Goal: Task Accomplishment & Management: Manage account settings

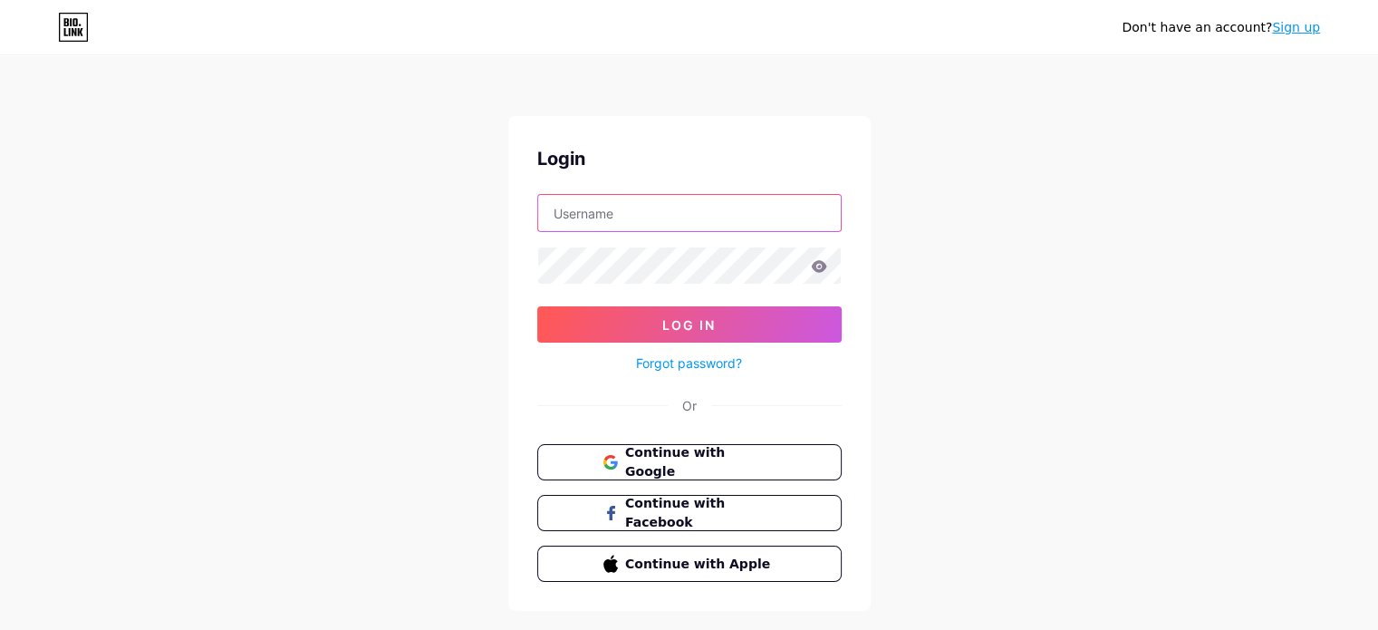
click at [610, 208] on input "text" at bounding box center [689, 213] width 303 height 36
type input "julianacga@hotmail.com"
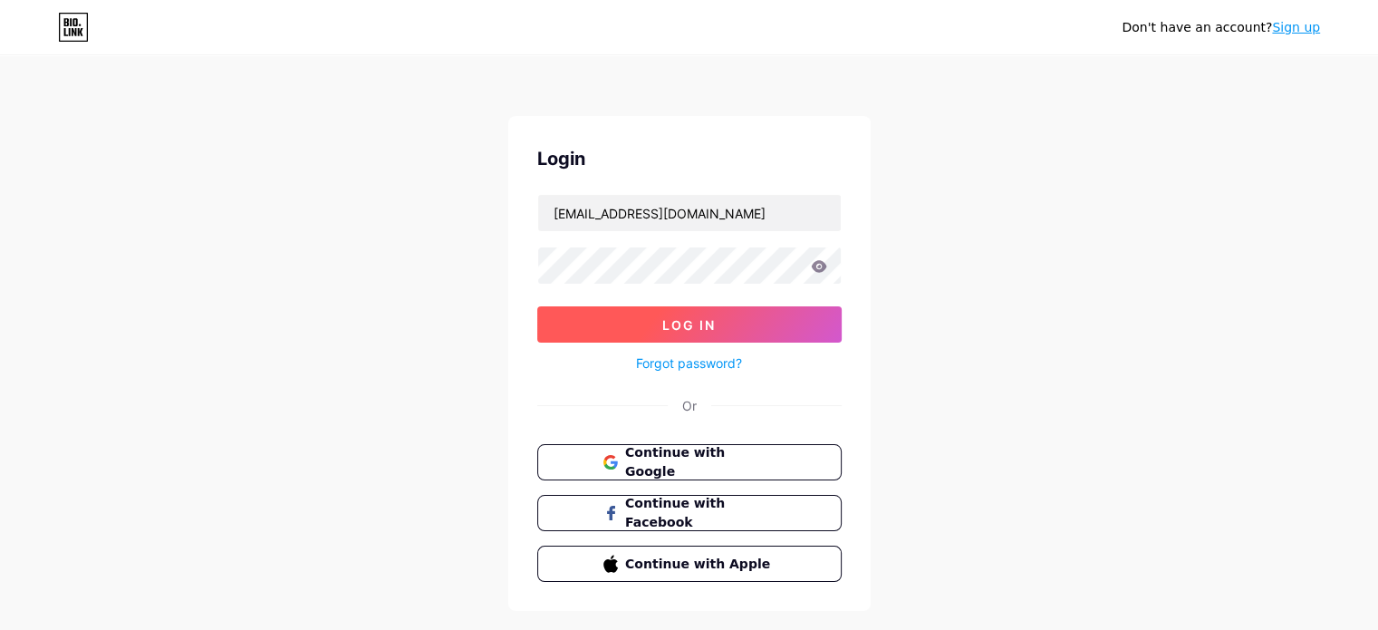
click at [708, 317] on span "Log In" at bounding box center [688, 324] width 53 height 15
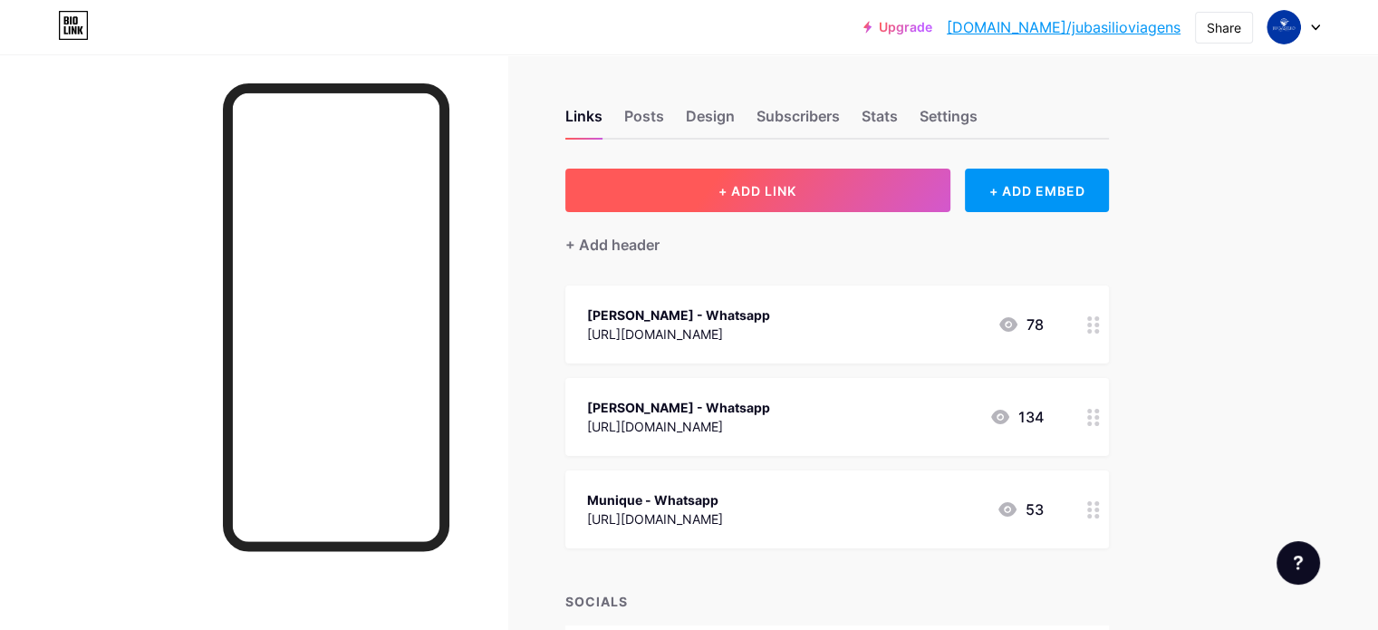
click at [813, 179] on button "+ ADD LINK" at bounding box center [758, 191] width 385 height 44
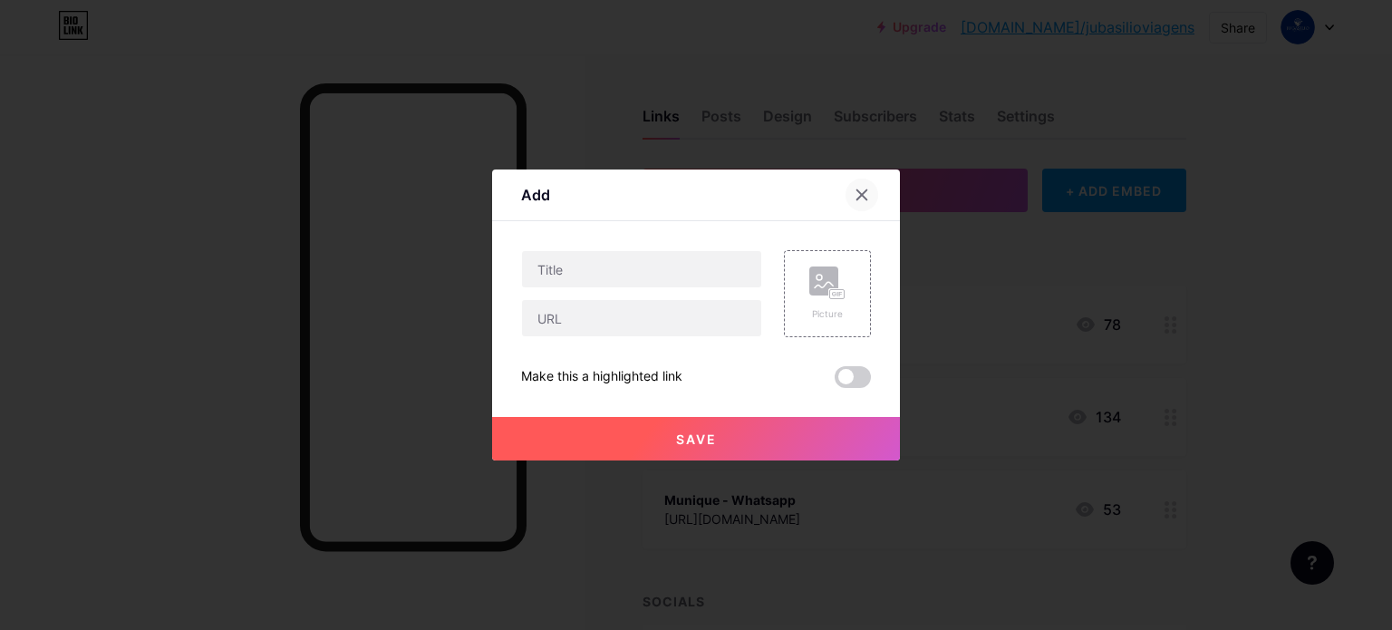
click at [866, 191] on icon at bounding box center [862, 195] width 15 height 15
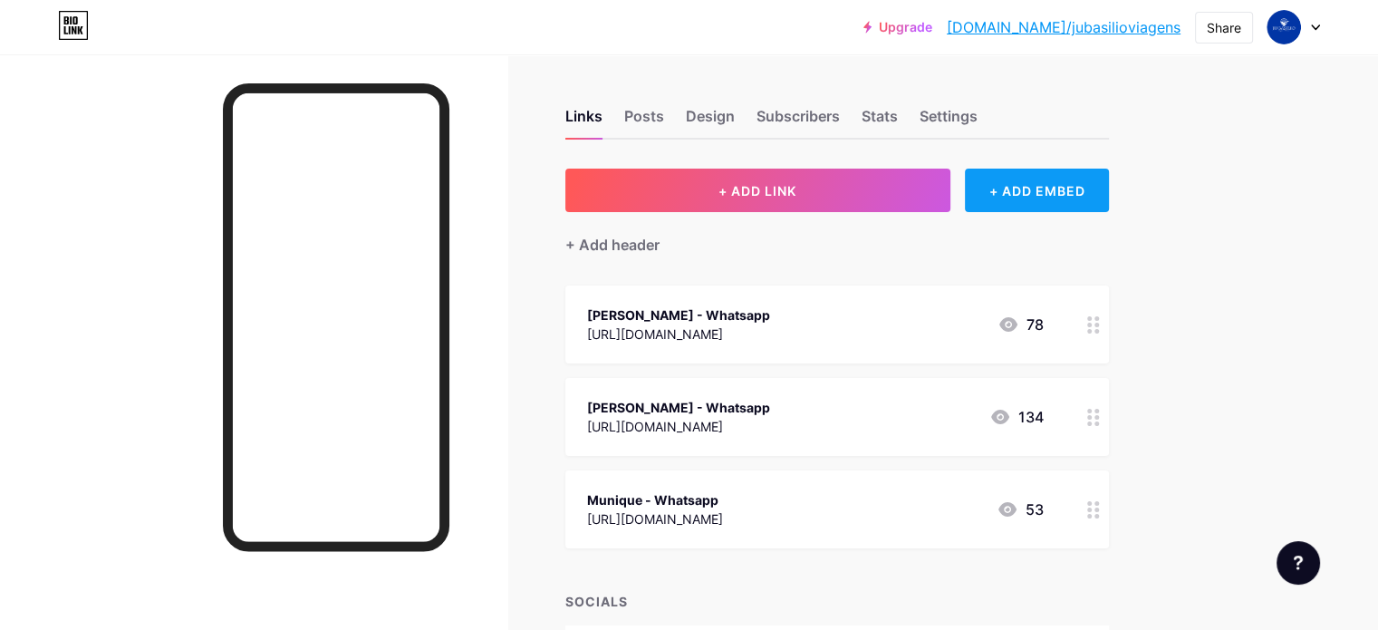
click at [1096, 187] on div "+ ADD EMBED" at bounding box center [1037, 191] width 144 height 44
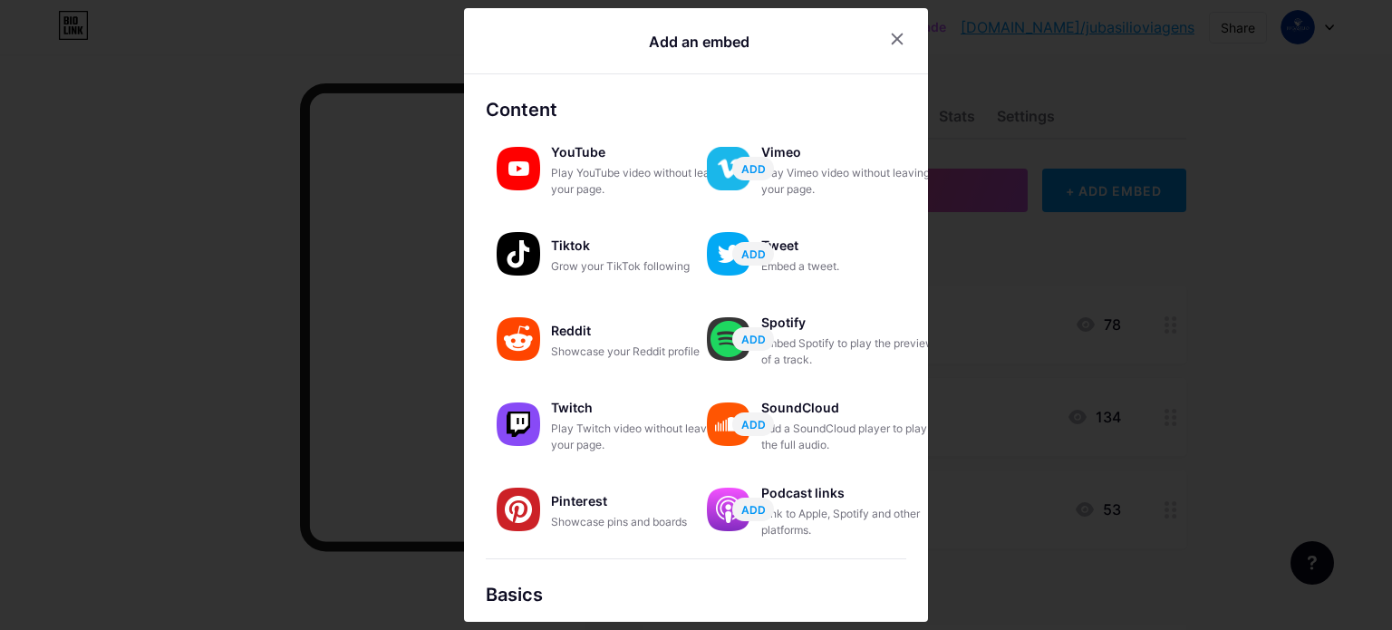
click at [1058, 118] on div at bounding box center [696, 315] width 1392 height 630
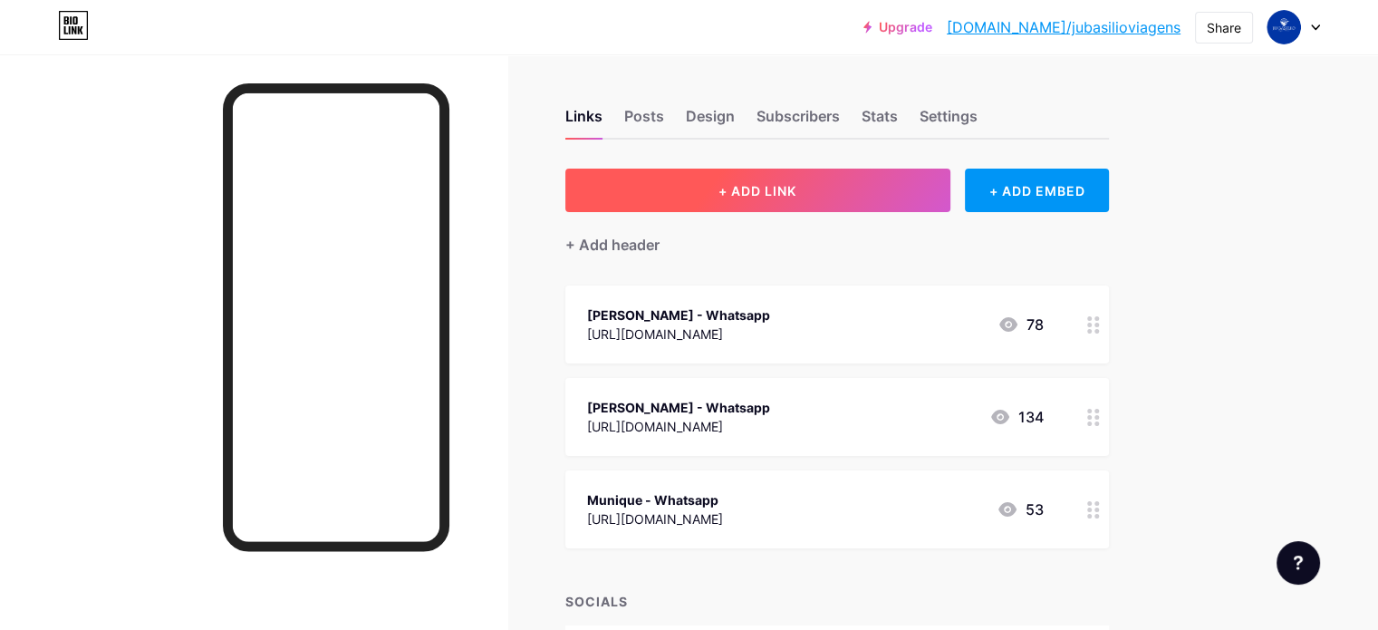
click at [797, 194] on span "+ ADD LINK" at bounding box center [758, 190] width 78 height 15
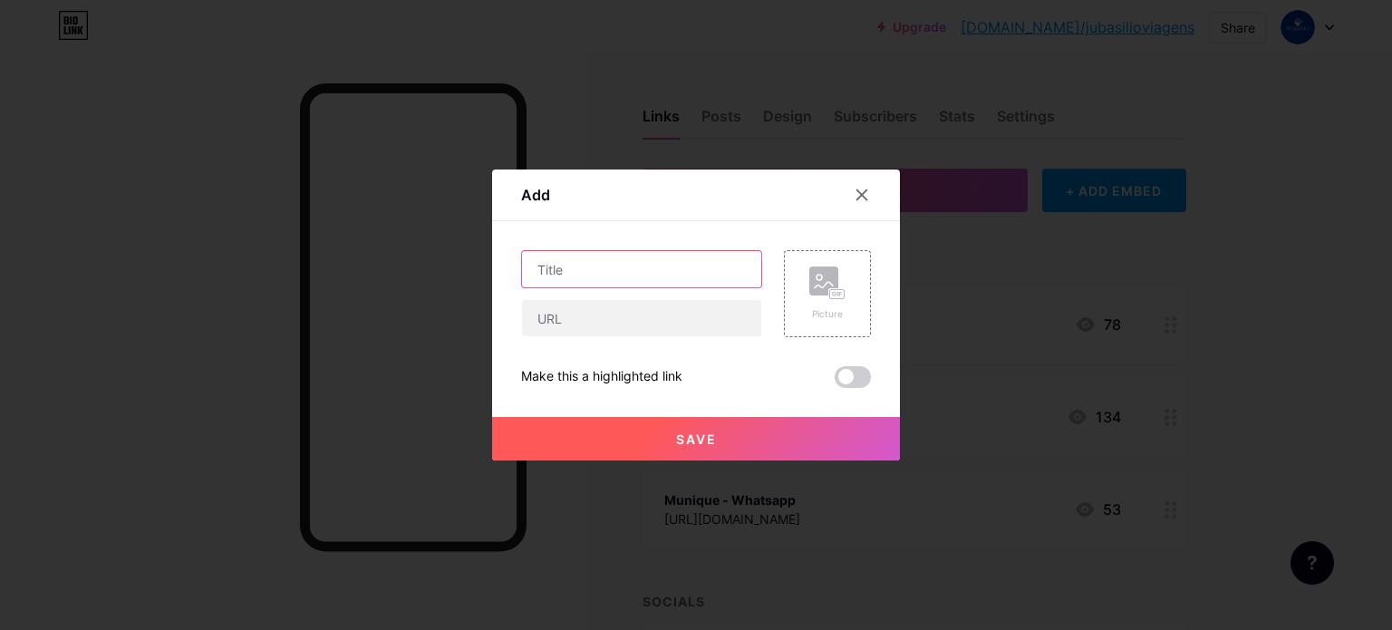
click at [647, 278] on input "text" at bounding box center [641, 269] width 239 height 36
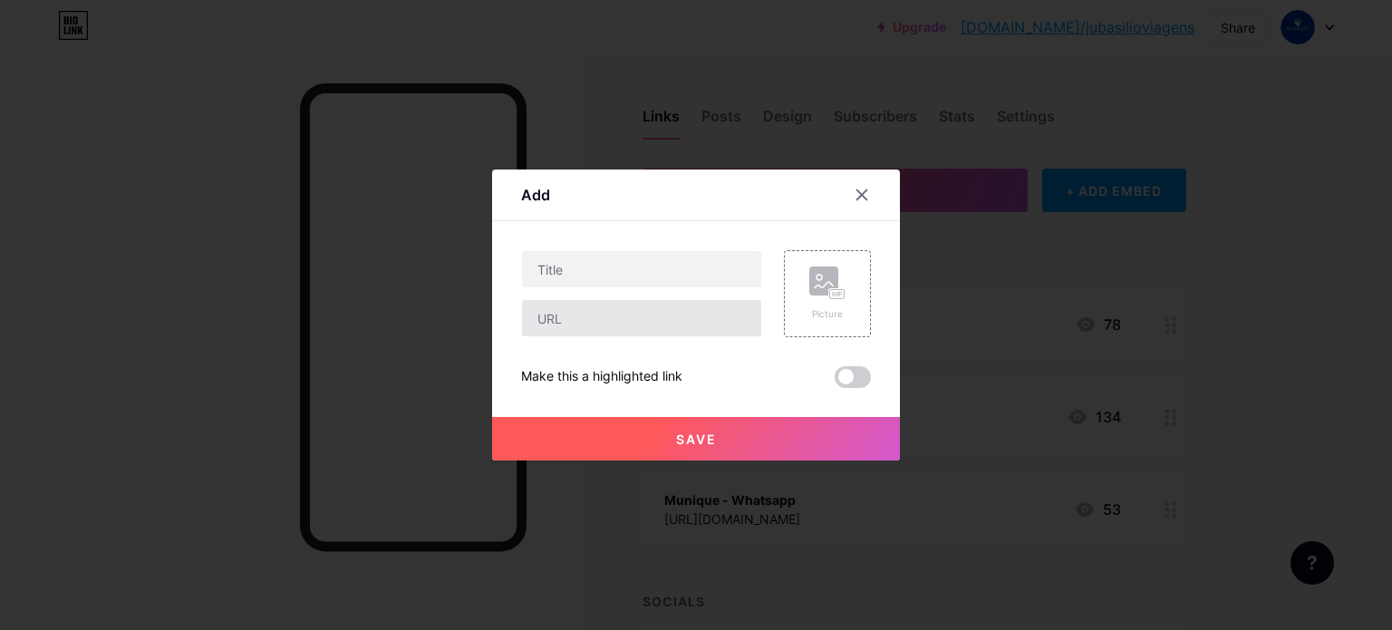
click at [627, 336] on div at bounding box center [641, 318] width 241 height 38
click at [873, 198] on div at bounding box center [862, 195] width 33 height 33
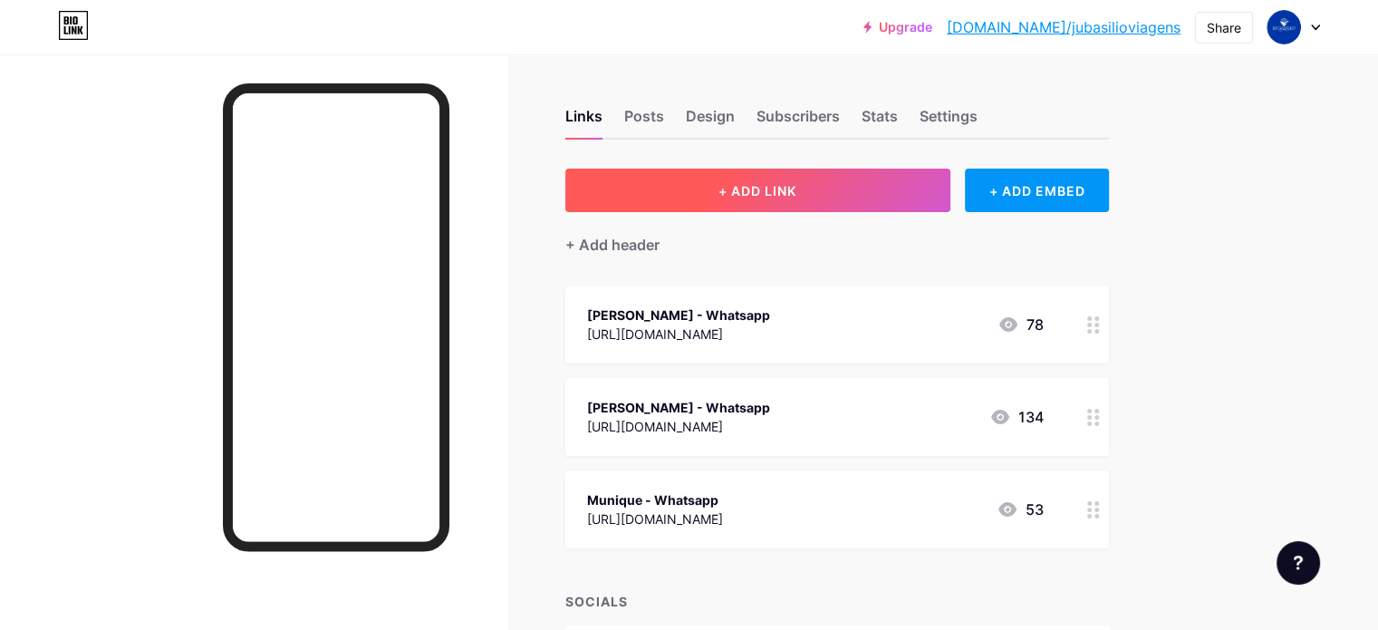
click at [797, 190] on span "+ ADD LINK" at bounding box center [758, 190] width 78 height 15
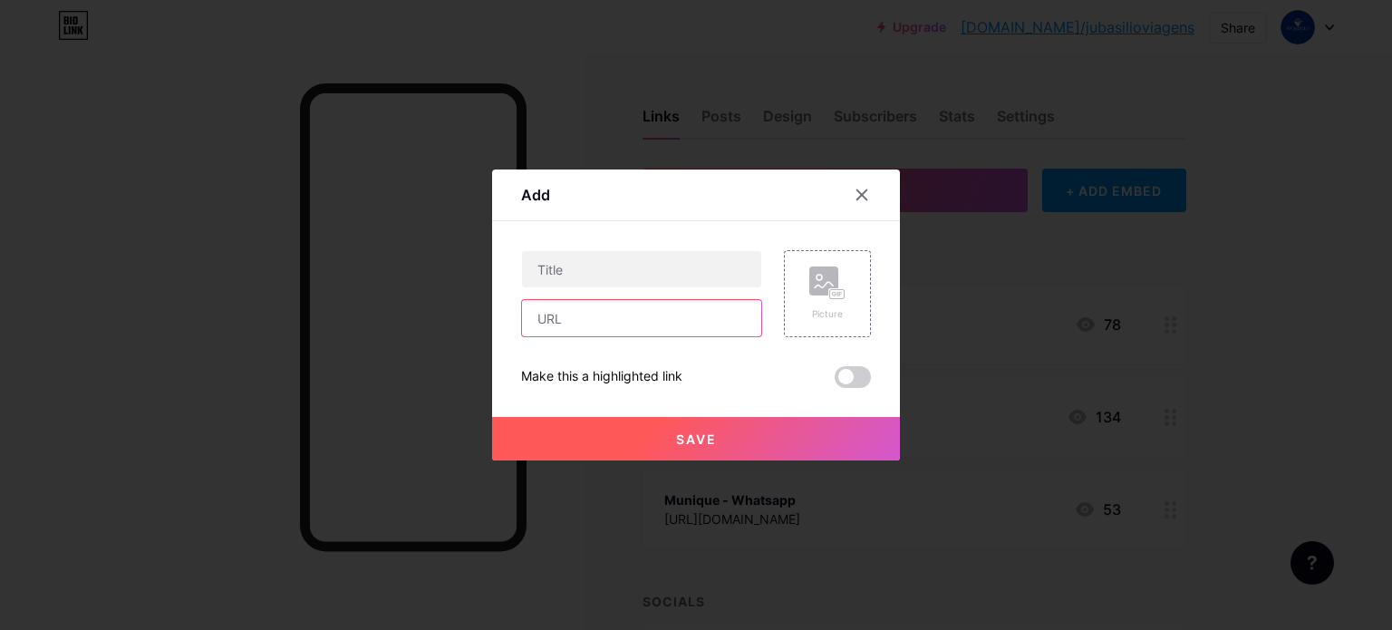
click at [638, 326] on input "text" at bounding box center [641, 318] width 239 height 36
paste input "[URL][DOMAIN_NAME]"
type input "[URL][DOMAIN_NAME]"
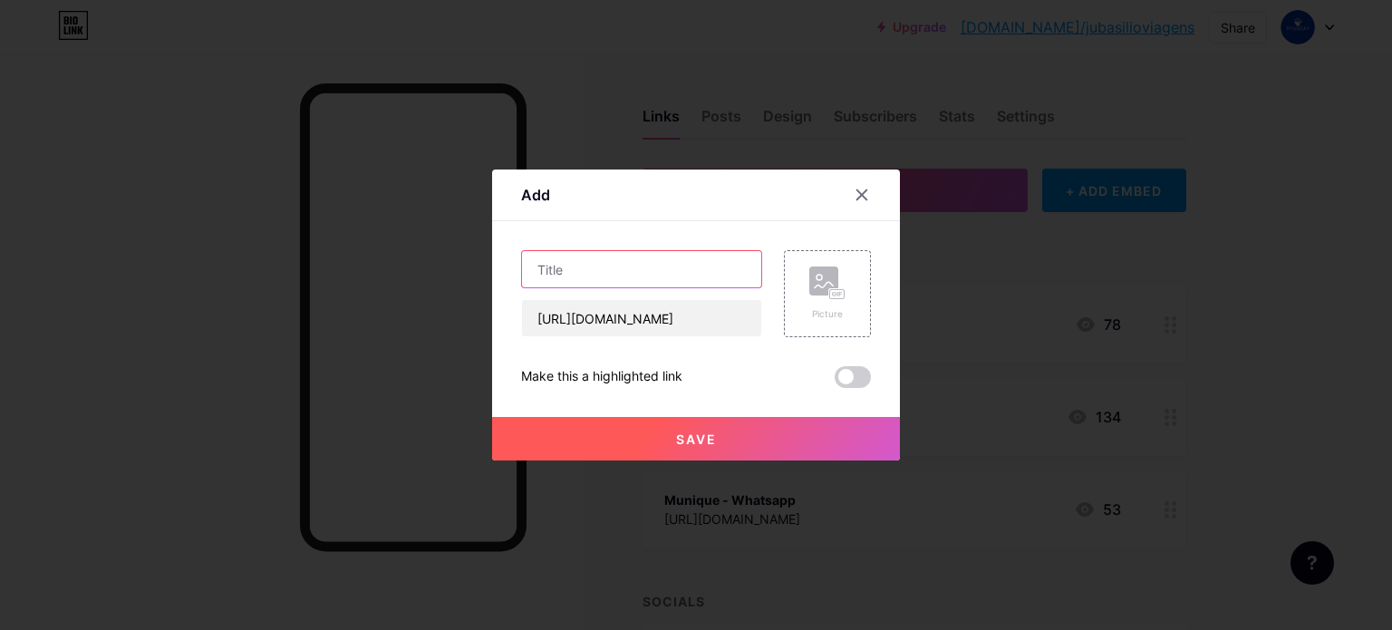
click at [633, 278] on input "text" at bounding box center [641, 269] width 239 height 36
type input "[PERSON_NAME] - Whatsapp"
click at [772, 451] on button "Save" at bounding box center [696, 439] width 408 height 44
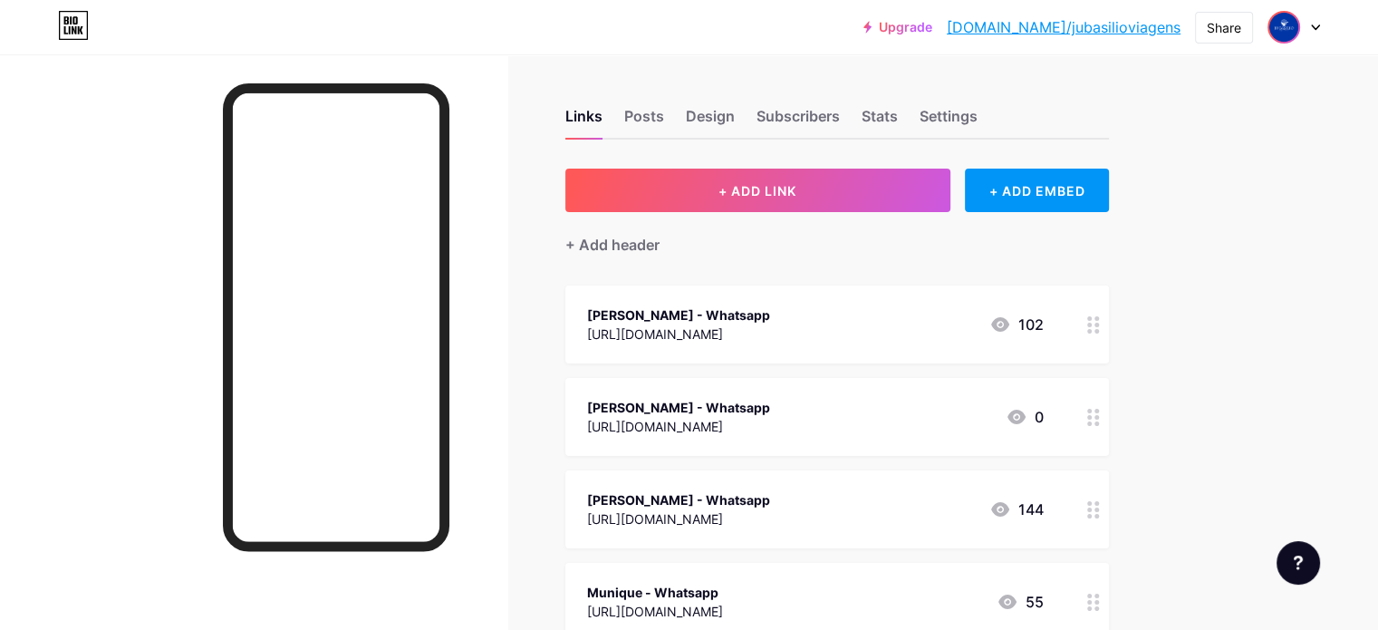
click at [1281, 34] on img at bounding box center [1284, 27] width 29 height 29
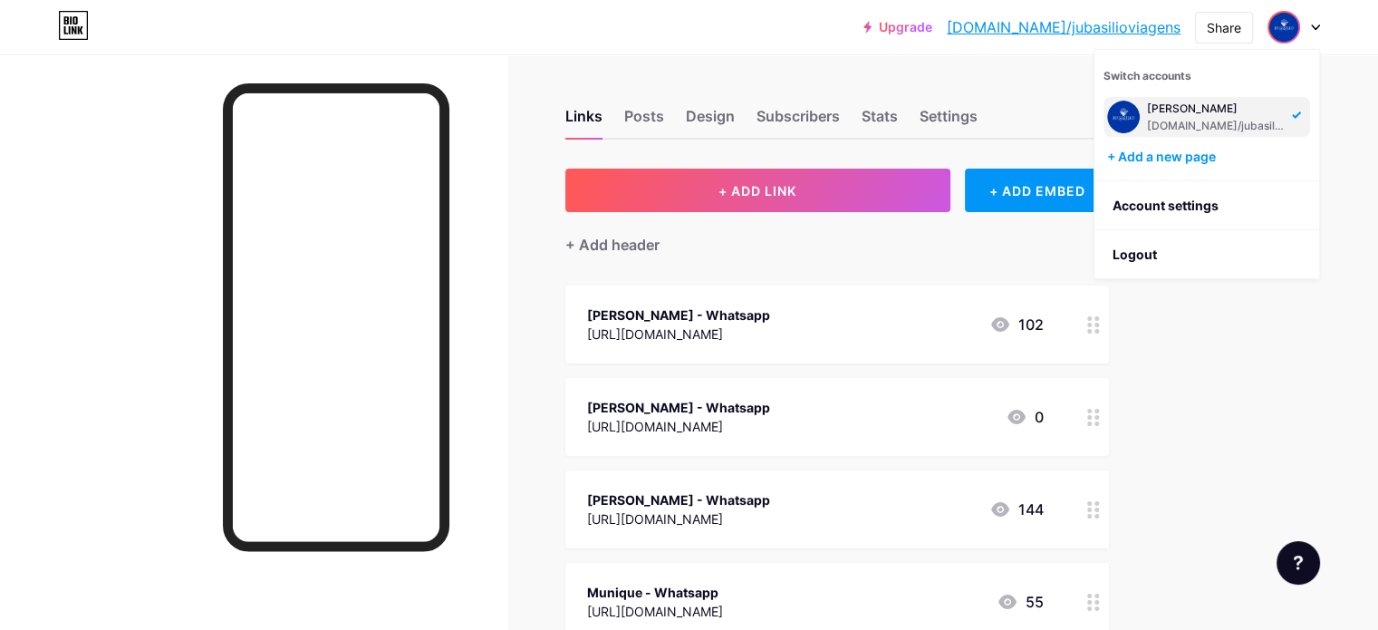
click at [1245, 109] on div "[PERSON_NAME]" at bounding box center [1217, 109] width 140 height 15
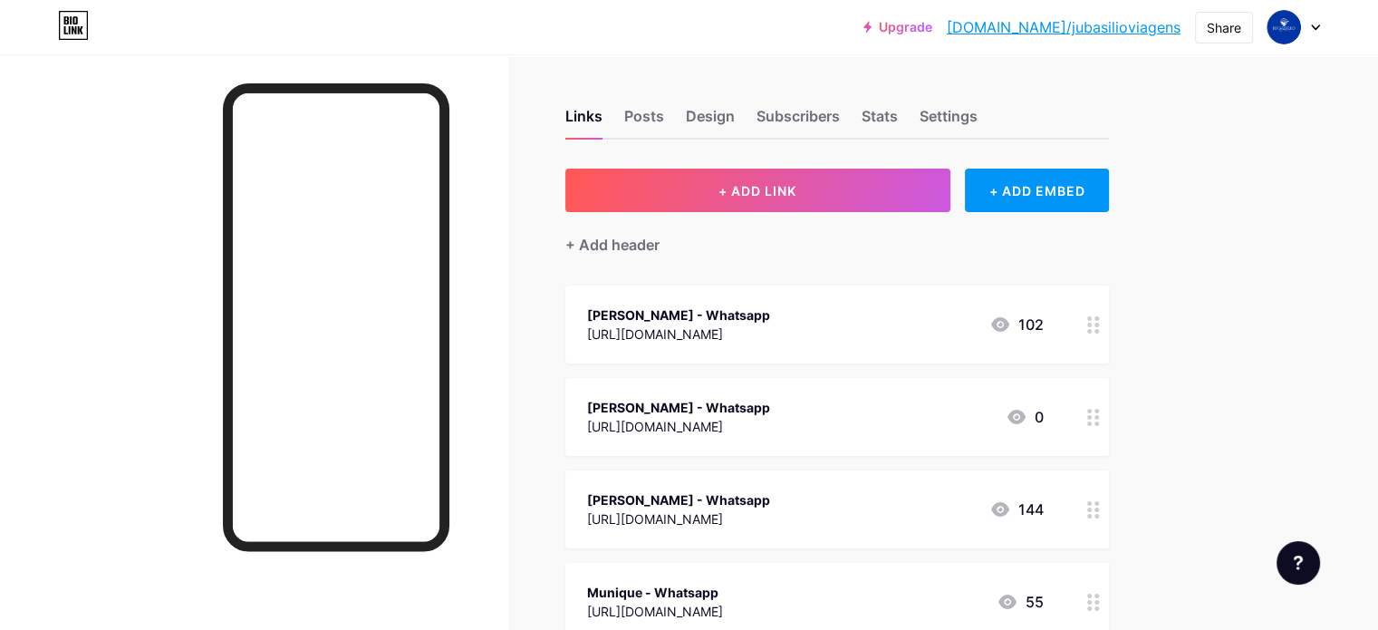
click at [1321, 21] on div "Upgrade bio.link/jubasi... bio.link/jubasilioviagens Share Switch accounts Juli…" at bounding box center [689, 27] width 1378 height 33
click at [1312, 27] on icon at bounding box center [1315, 27] width 9 height 6
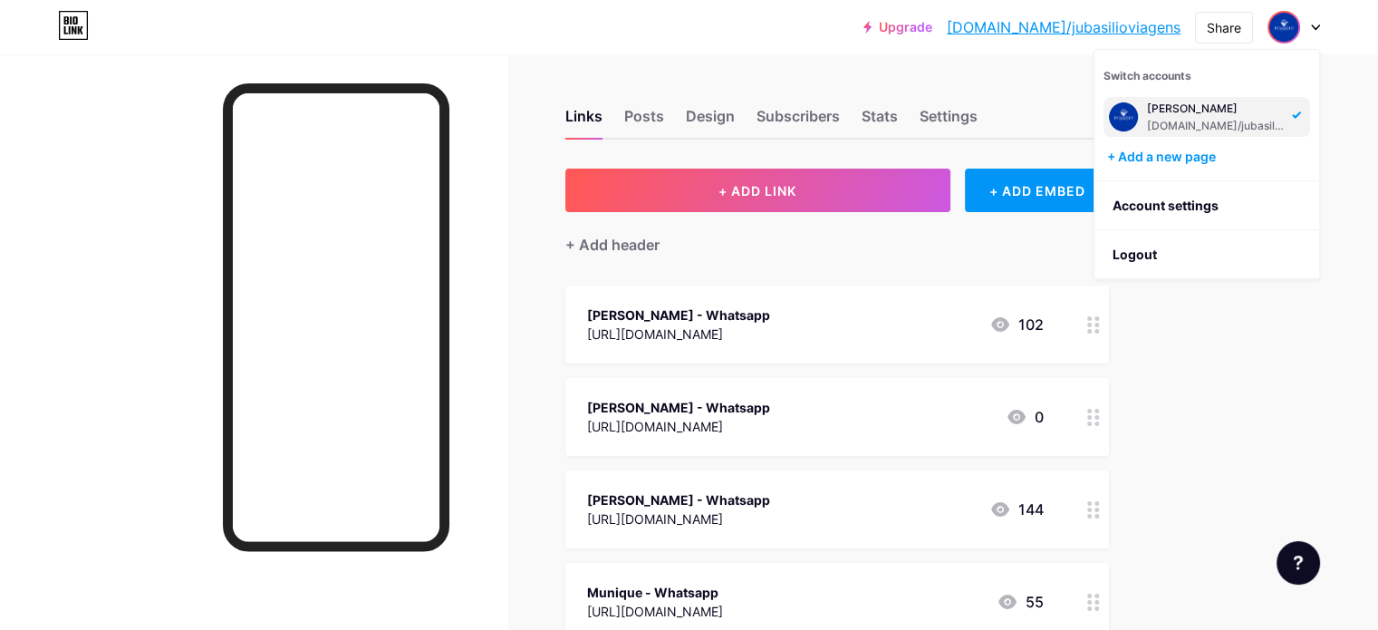
click at [1131, 112] on img at bounding box center [1123, 116] width 29 height 29
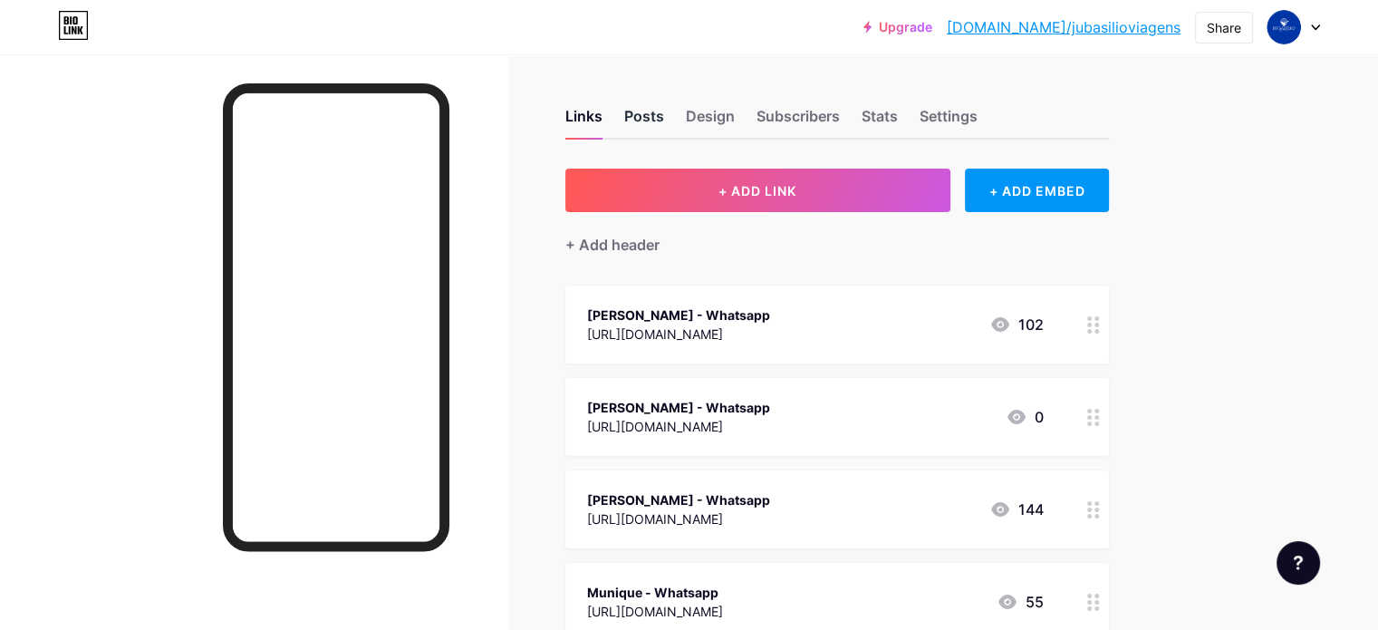
click at [664, 119] on div "Posts" at bounding box center [644, 121] width 40 height 33
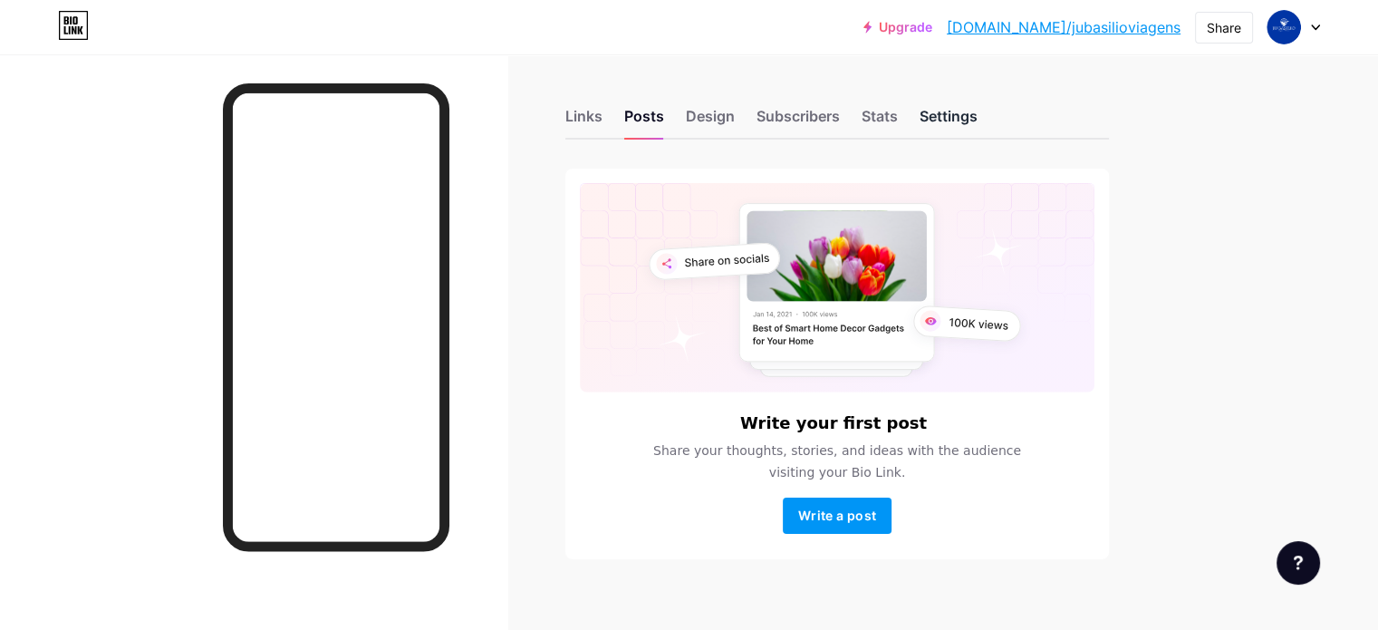
click at [978, 111] on div "Settings" at bounding box center [949, 121] width 58 height 33
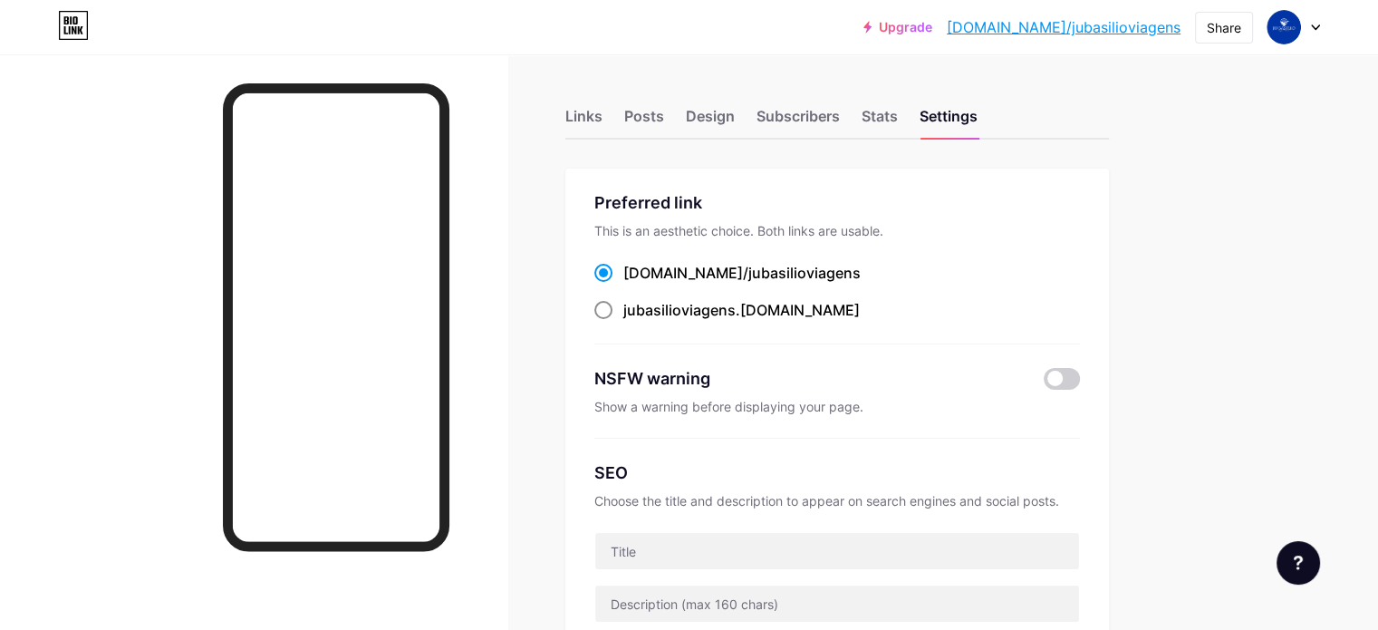
click at [613, 309] on span at bounding box center [604, 310] width 18 height 18
click at [635, 321] on input "jubasilioviagens .[DOMAIN_NAME]" at bounding box center [630, 327] width 12 height 12
radio input "true"
click at [898, 114] on div "Stats" at bounding box center [880, 121] width 36 height 33
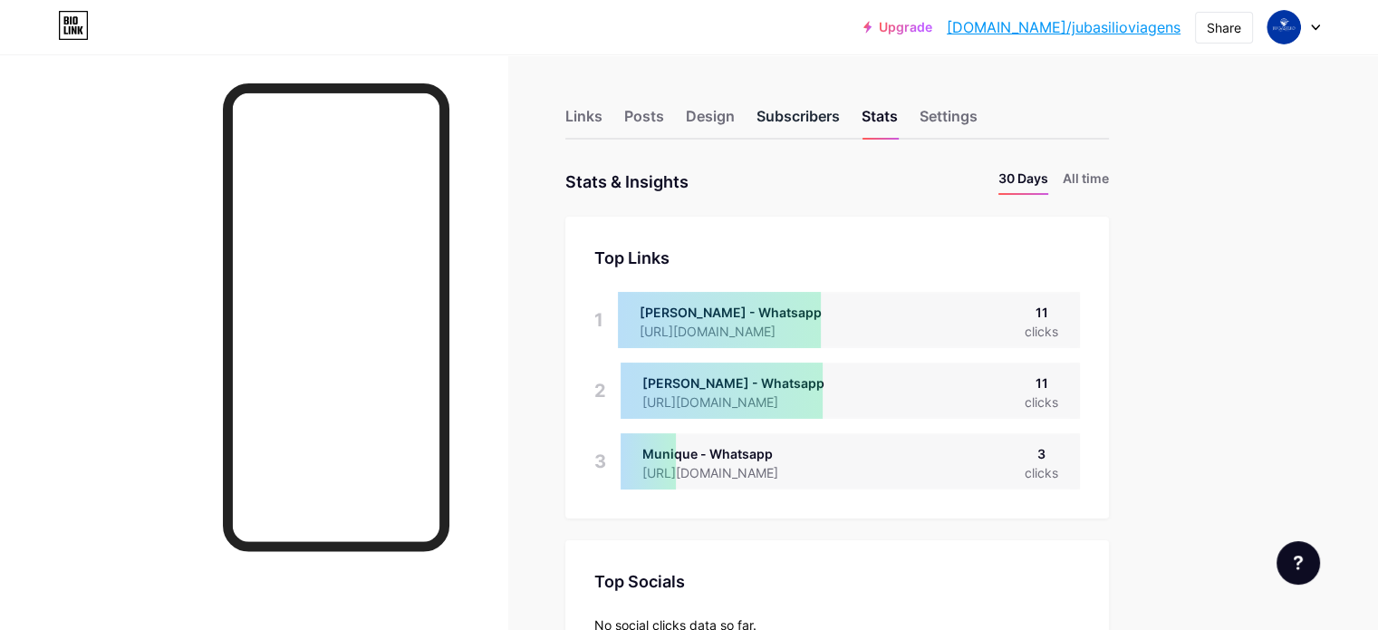
scroll to position [630, 1378]
click at [840, 121] on div "Subscribers" at bounding box center [798, 121] width 83 height 33
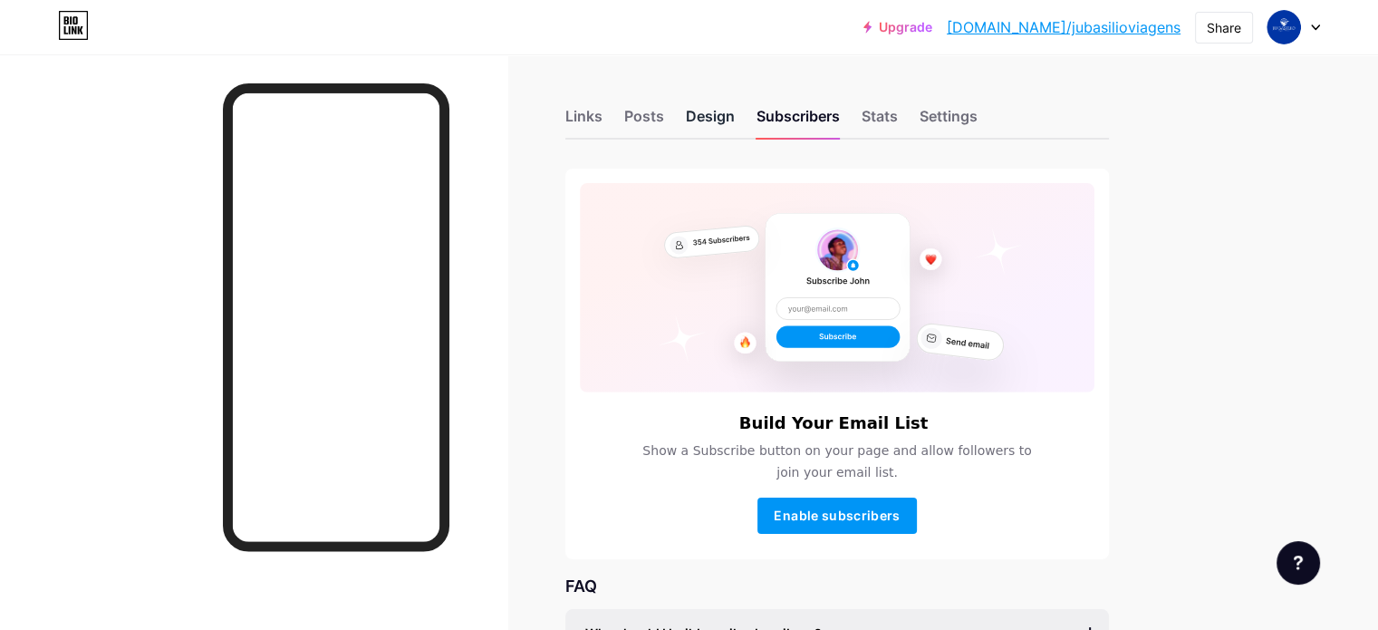
click at [735, 122] on div "Design" at bounding box center [710, 121] width 49 height 33
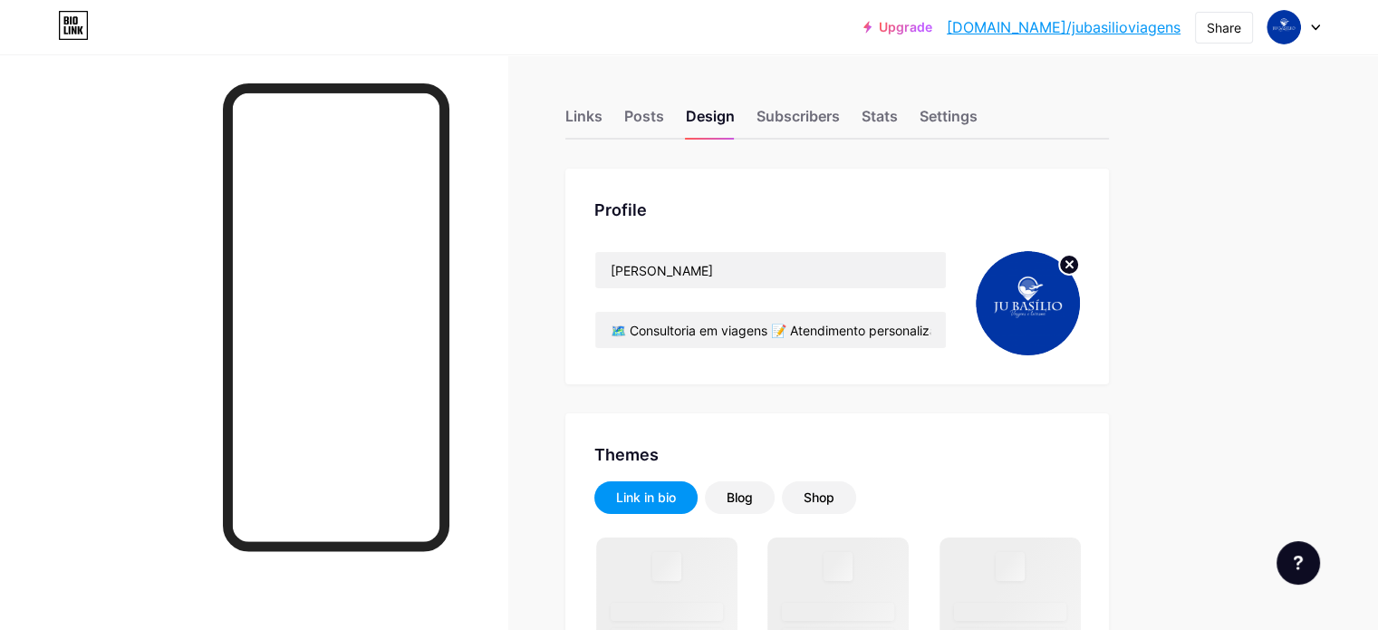
click at [1080, 296] on img at bounding box center [1028, 303] width 104 height 104
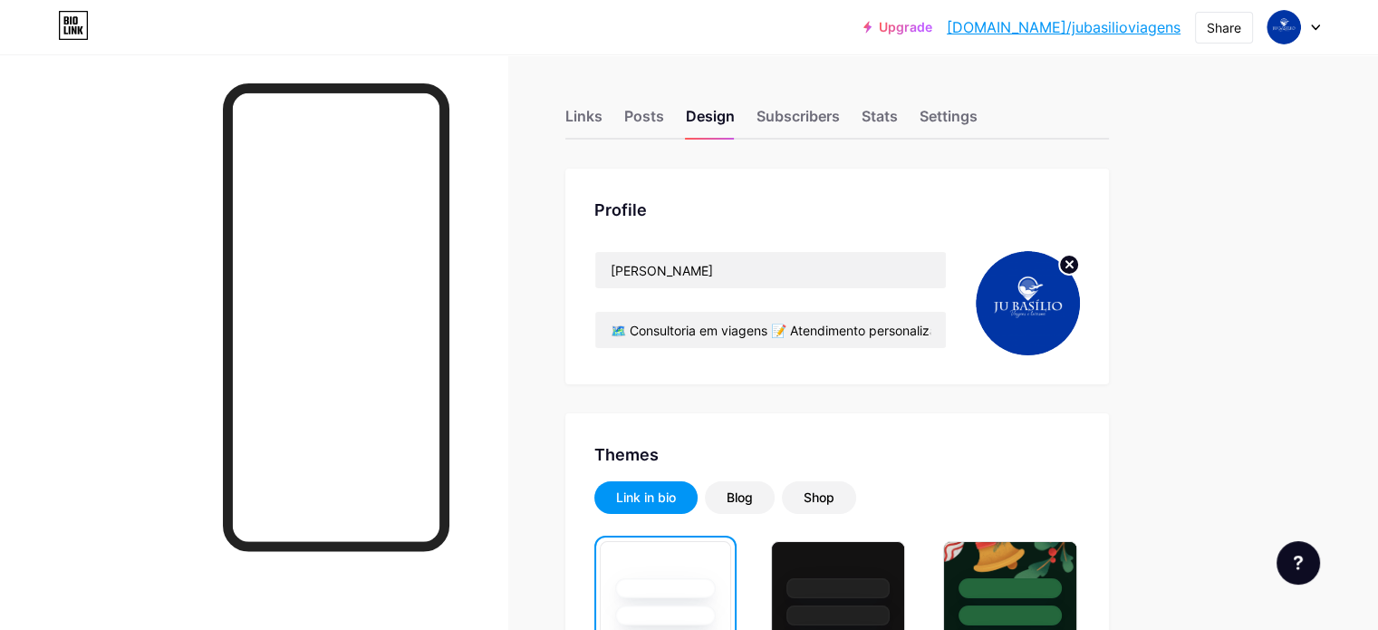
click at [1079, 268] on circle at bounding box center [1069, 265] width 20 height 20
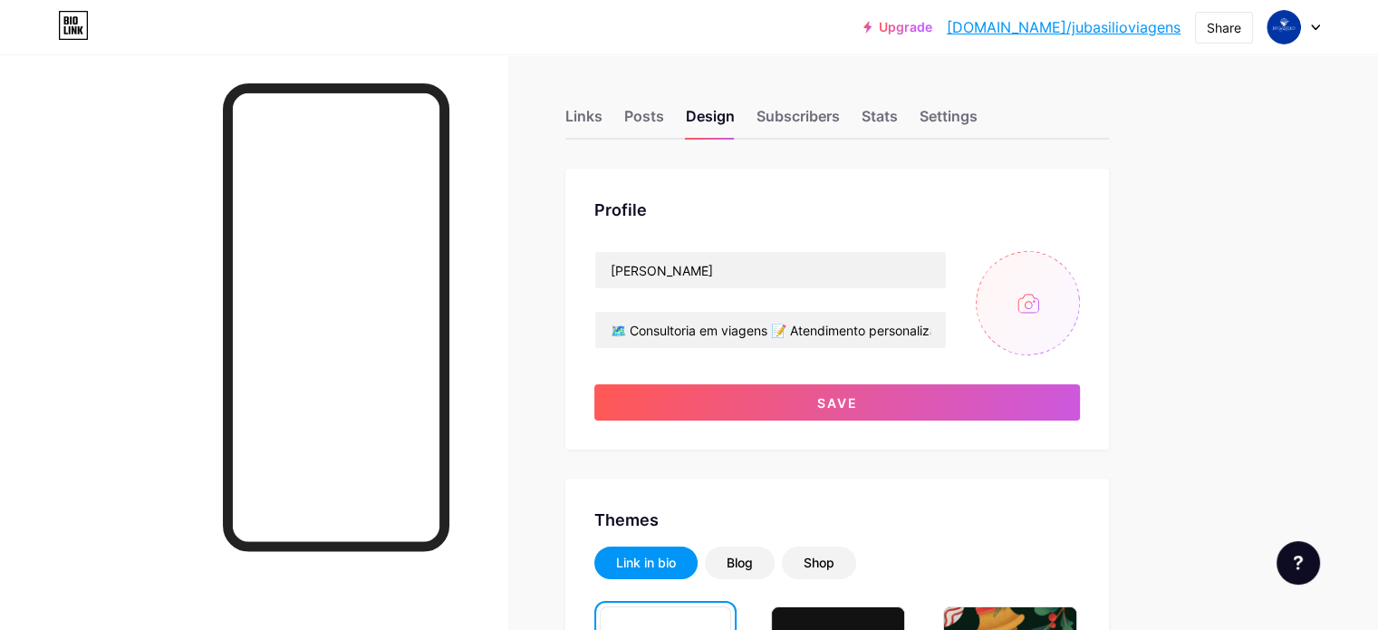
click at [1080, 305] on input "file" at bounding box center [1028, 303] width 104 height 104
type input "C:\fakepath\capa.png"
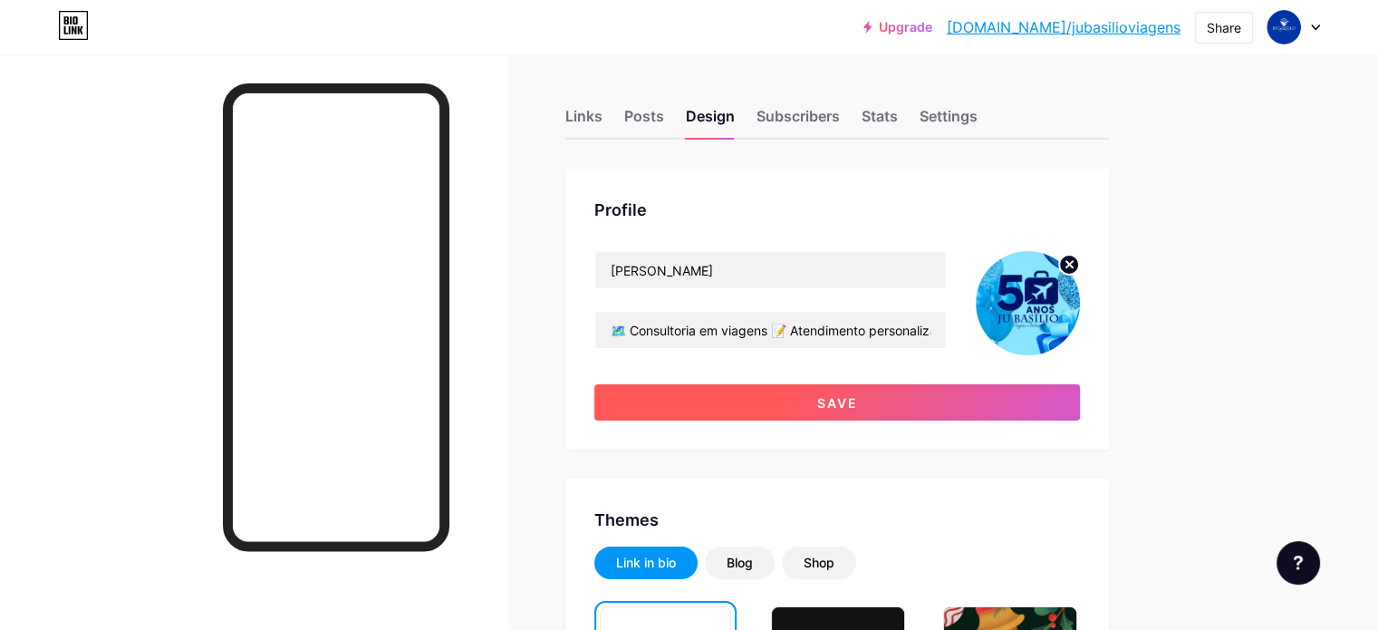
click at [858, 407] on span "Save" at bounding box center [837, 402] width 41 height 15
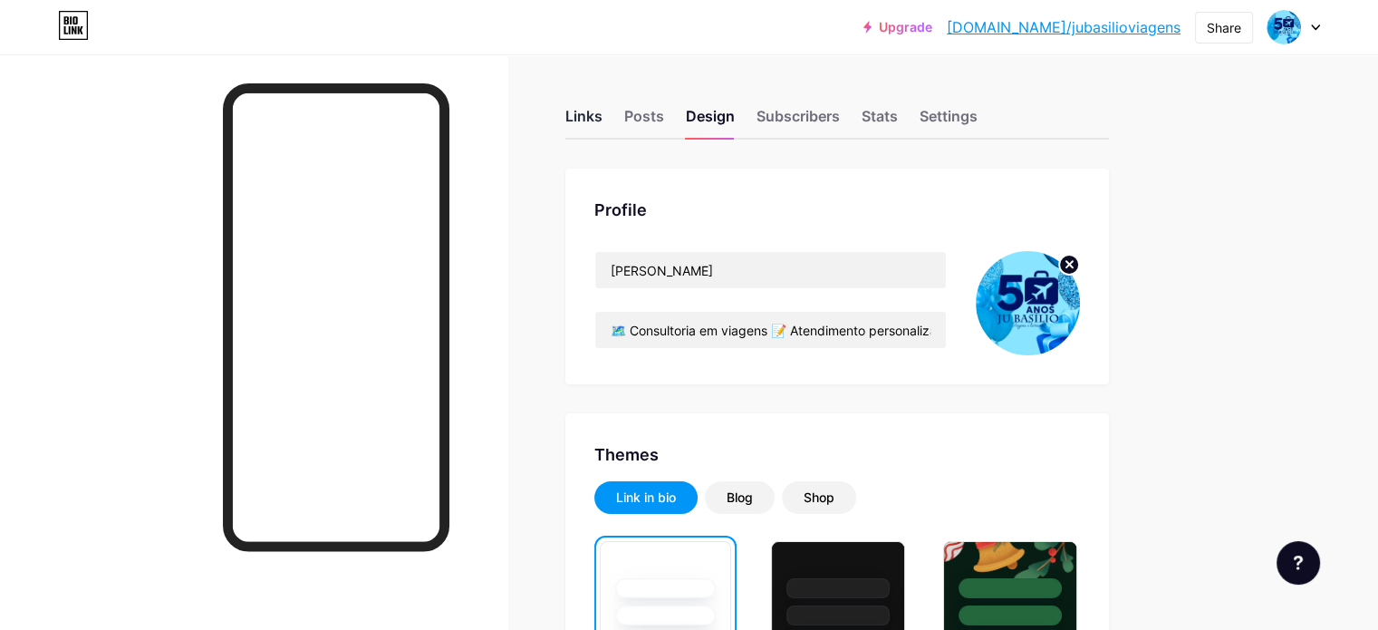
click at [603, 123] on div "Links" at bounding box center [584, 121] width 37 height 33
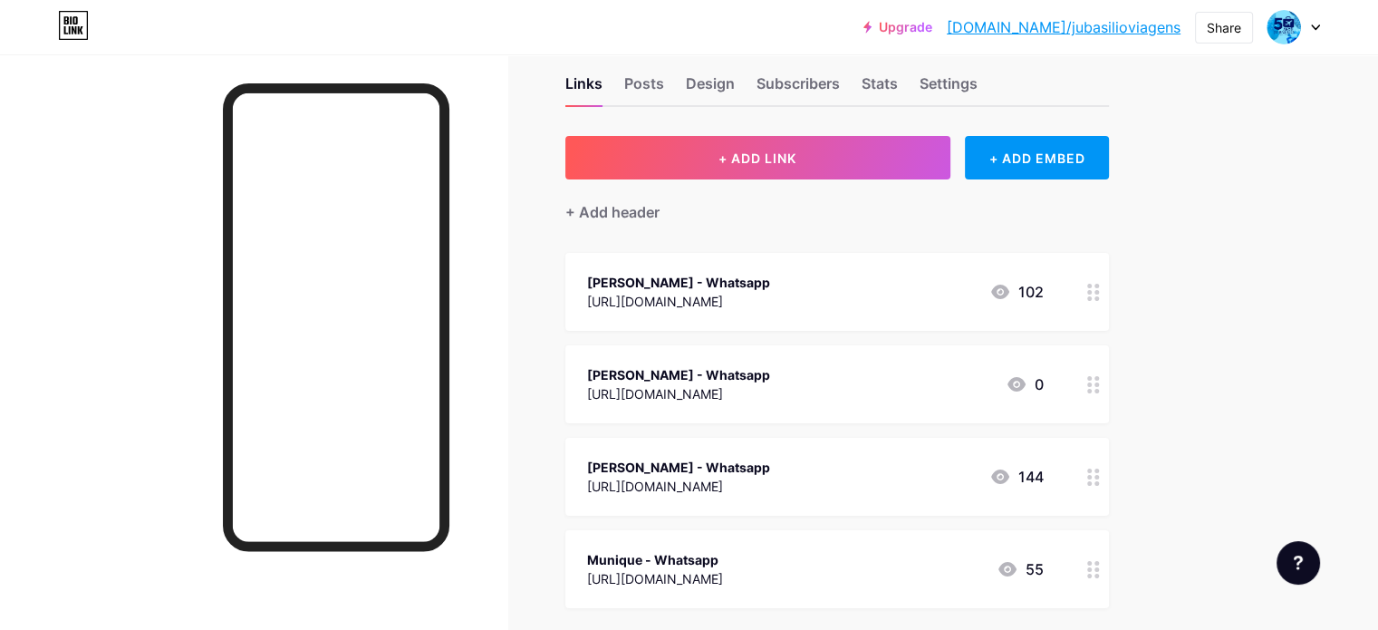
scroll to position [91, 0]
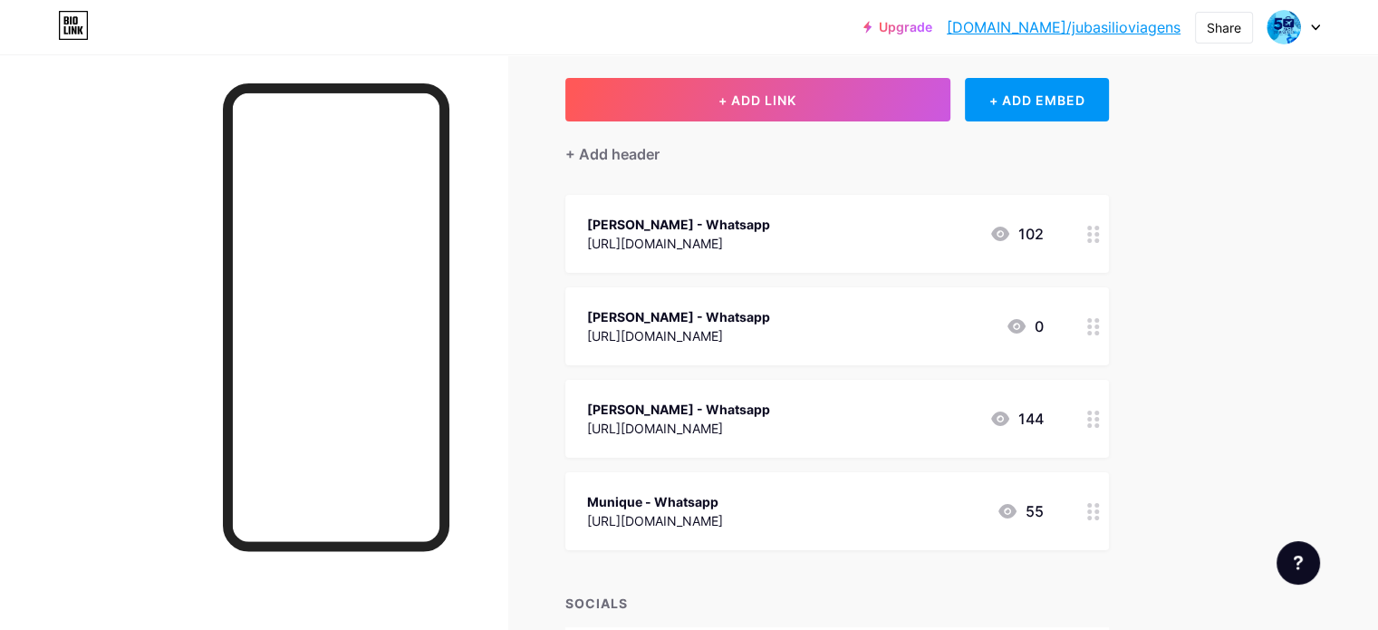
drag, startPoint x: 744, startPoint y: 503, endPoint x: 751, endPoint y: 230, distance: 272.9
click at [751, 230] on span "[PERSON_NAME] - Whatsapp [URL][DOMAIN_NAME] 102 [PERSON_NAME] - Whatsapp [URL][…" at bounding box center [838, 372] width 544 height 355
click at [1185, 517] on div "Links Posts Design Subscribers Stats Settings + ADD LINK + ADD EMBED + Add head…" at bounding box center [592, 363] width 1185 height 798
drag, startPoint x: 962, startPoint y: 507, endPoint x: 975, endPoint y: 410, distance: 97.9
click at [975, 410] on span "Munique - Whatsapp [URL][DOMAIN_NAME] 55 [PERSON_NAME] - Whatsapp [URL][DOMAIN_…" at bounding box center [838, 372] width 544 height 355
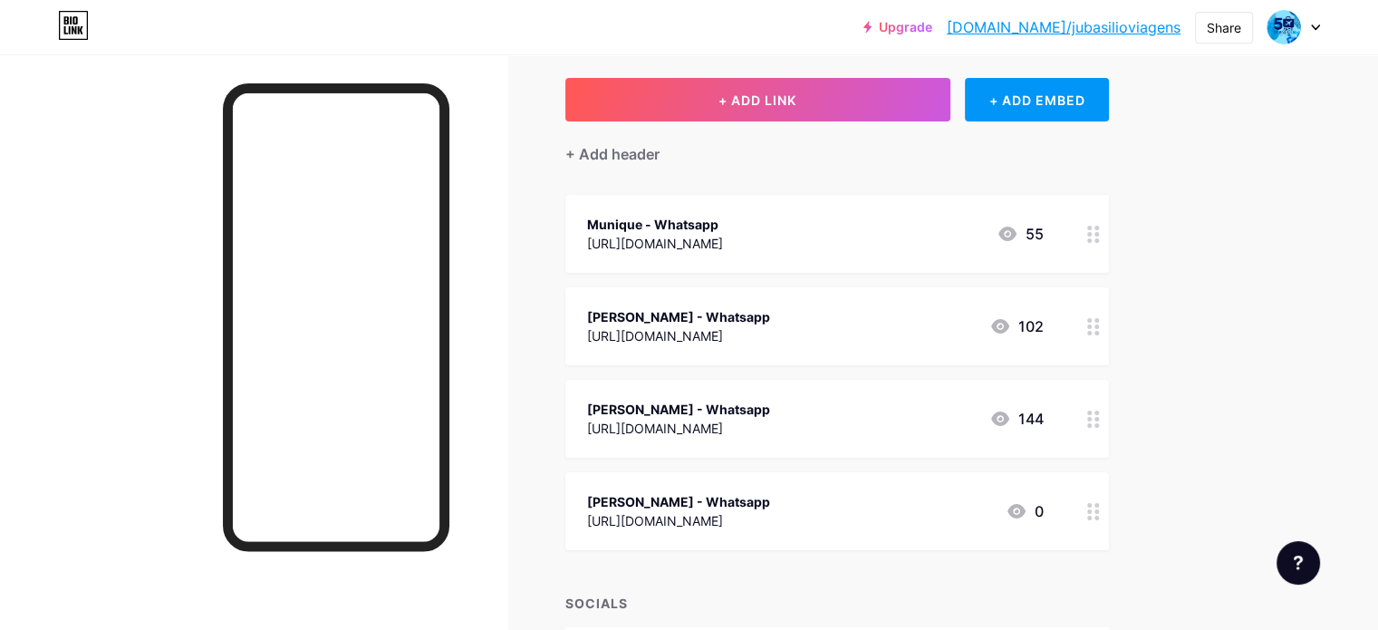
click at [1310, 318] on div "Upgrade [DOMAIN_NAME]/jubasi... [DOMAIN_NAME]/jubasilioviagens Share Switch acc…" at bounding box center [689, 335] width 1378 height 852
click at [1262, 324] on div "Upgrade [DOMAIN_NAME]/jubasi... [DOMAIN_NAME]/jubasilioviagens Share Switch acc…" at bounding box center [689, 335] width 1378 height 852
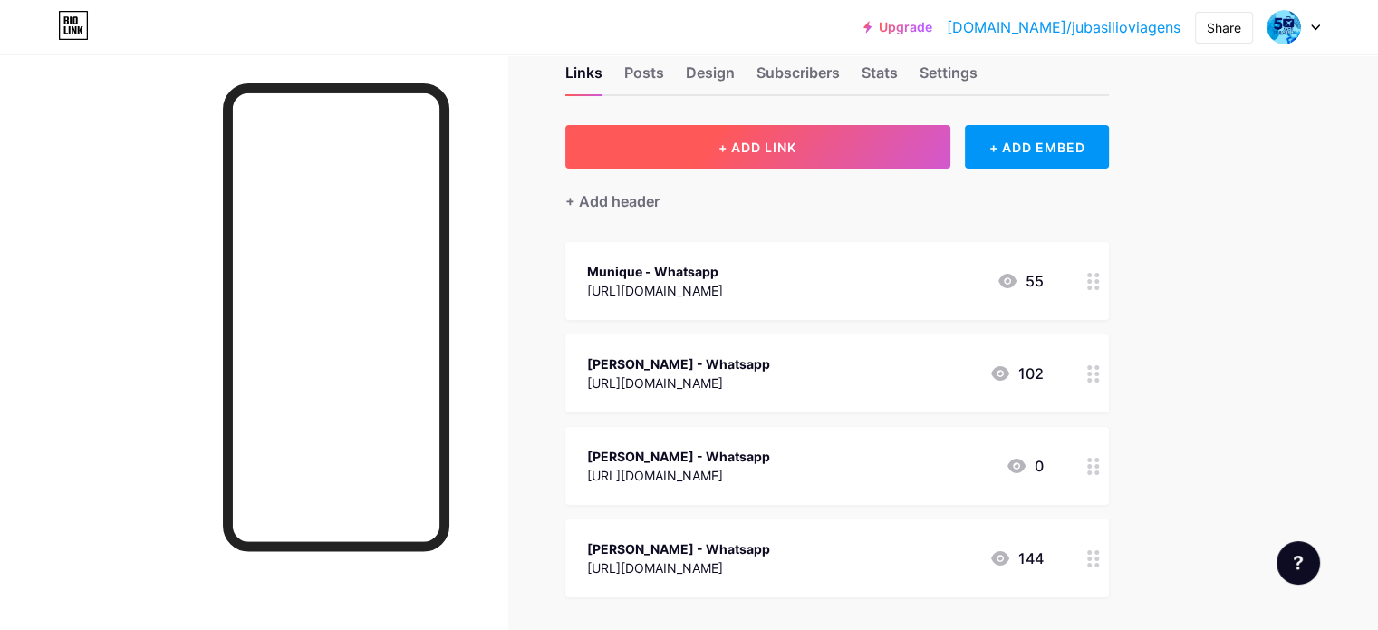
scroll to position [0, 0]
